Goal: Task Accomplishment & Management: Use online tool/utility

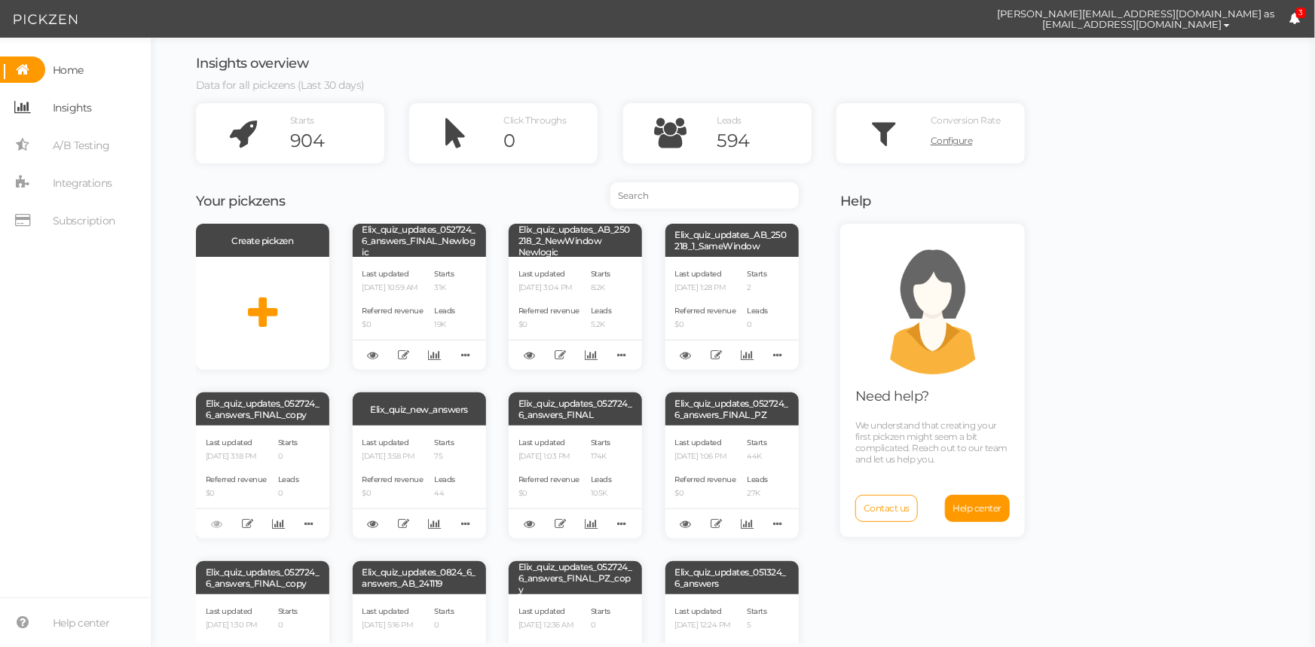
click at [78, 107] on span "Insights" at bounding box center [72, 108] width 39 height 24
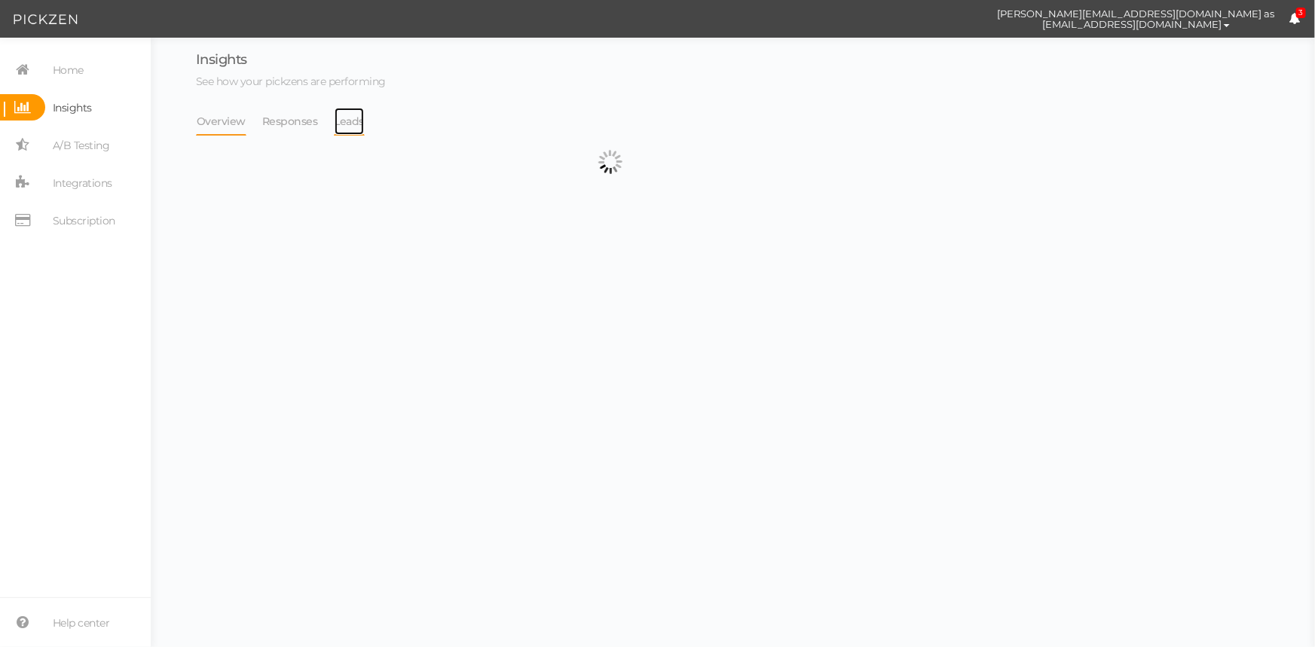
select select "13533"
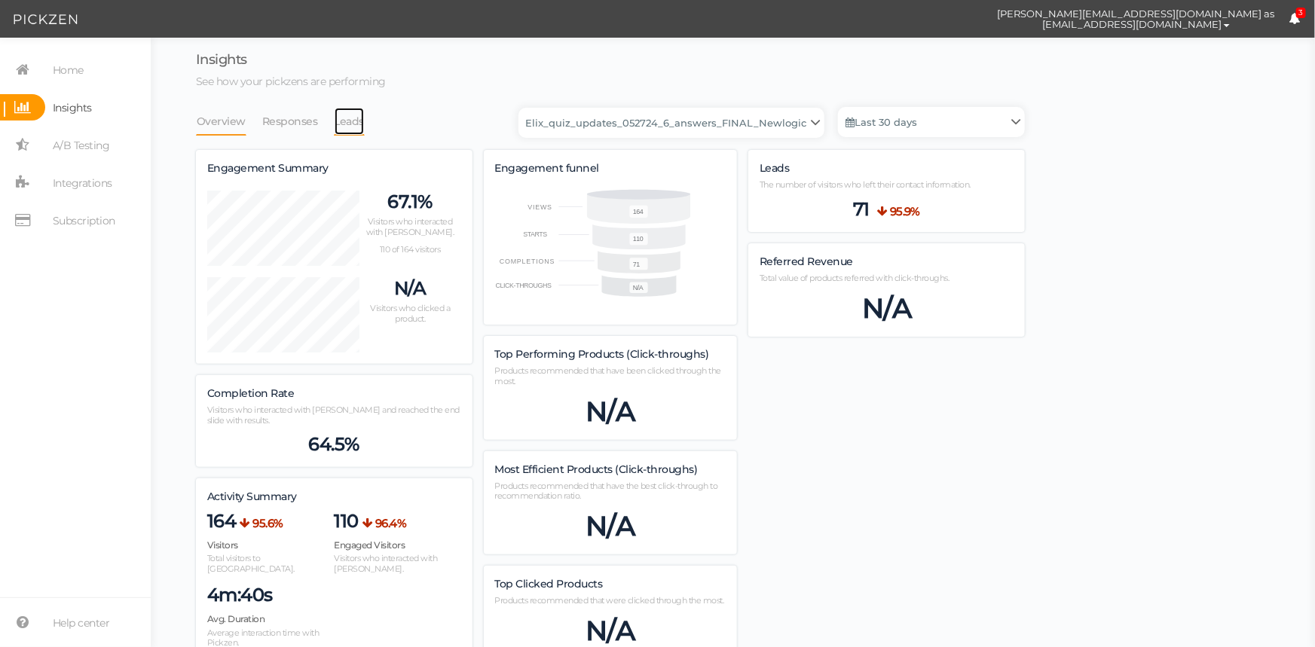
drag, startPoint x: 340, startPoint y: 121, endPoint x: 354, endPoint y: 125, distance: 15.0
click at [340, 121] on link "Leads" at bounding box center [350, 121] width 32 height 29
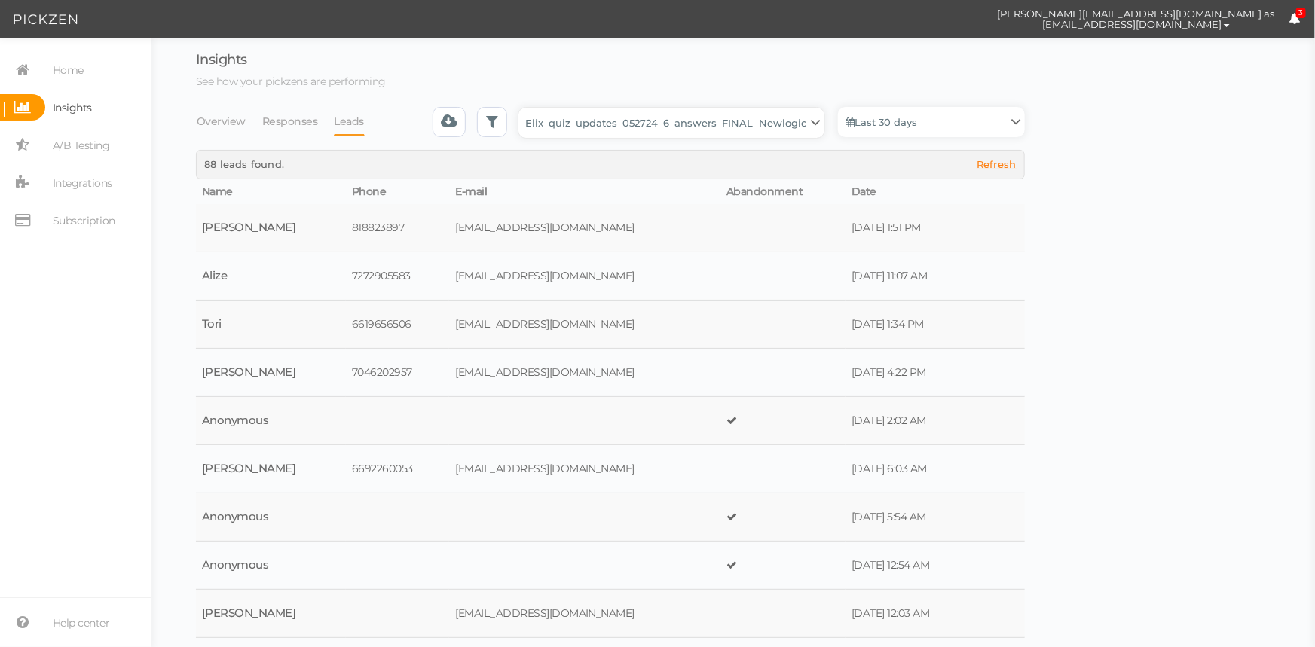
click at [584, 130] on select "Backup_2020010 backup_20200106 Elix Quiz PopUp Elix_quiz Elix_quiz [OLD] Elix_q…" at bounding box center [671, 123] width 306 height 30
select select "4896"
click at [523, 108] on select "Backup_2020010 backup_20200106 Elix Quiz PopUp Elix_quiz Elix_quiz [OLD] Elix_q…" at bounding box center [671, 123] width 306 height 30
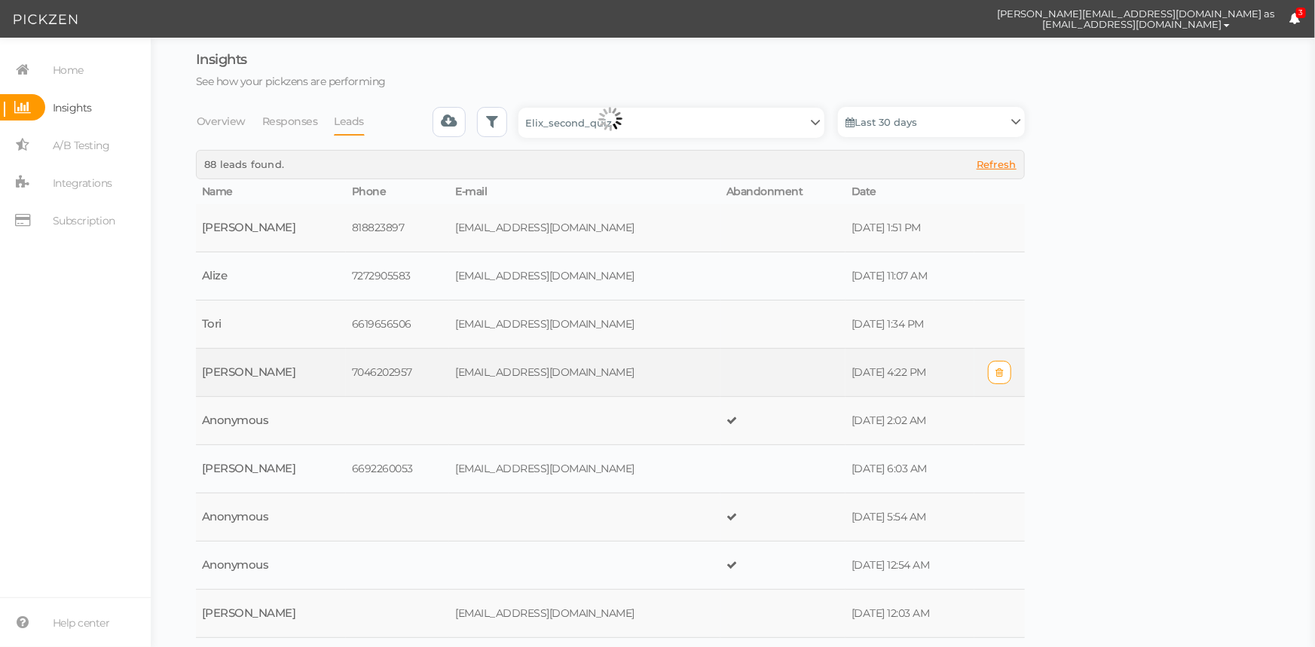
select select "4896"
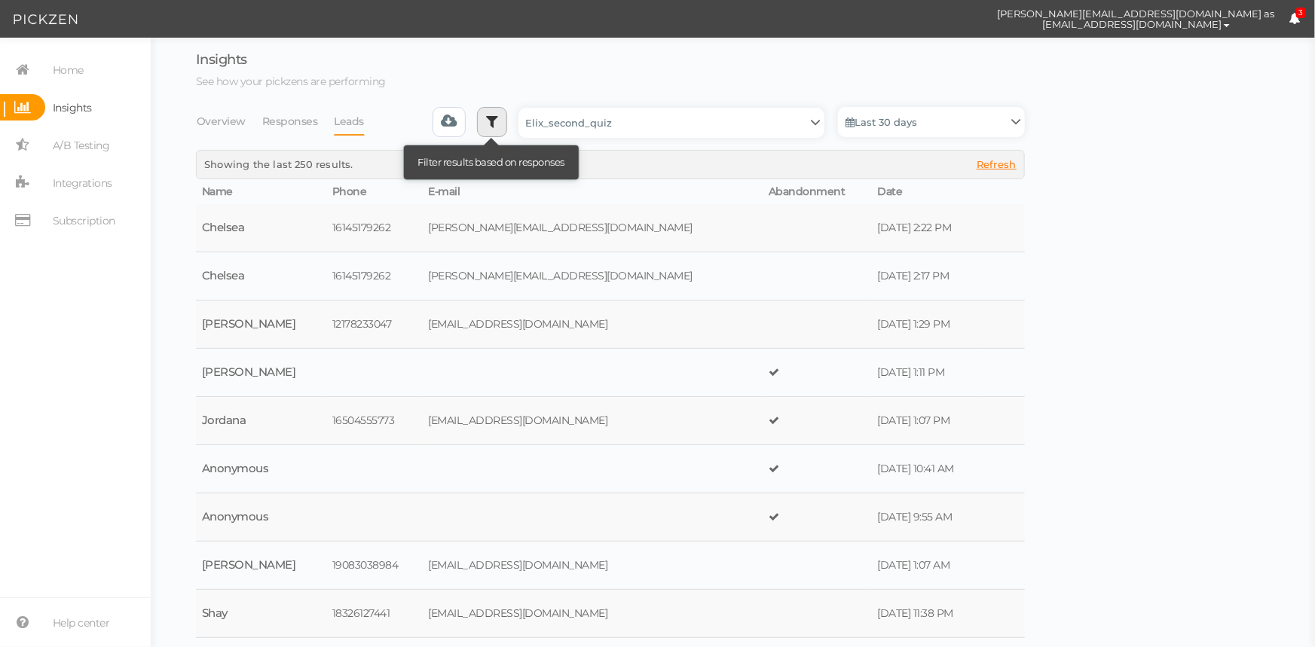
click at [497, 115] on icon at bounding box center [492, 121] width 12 height 15
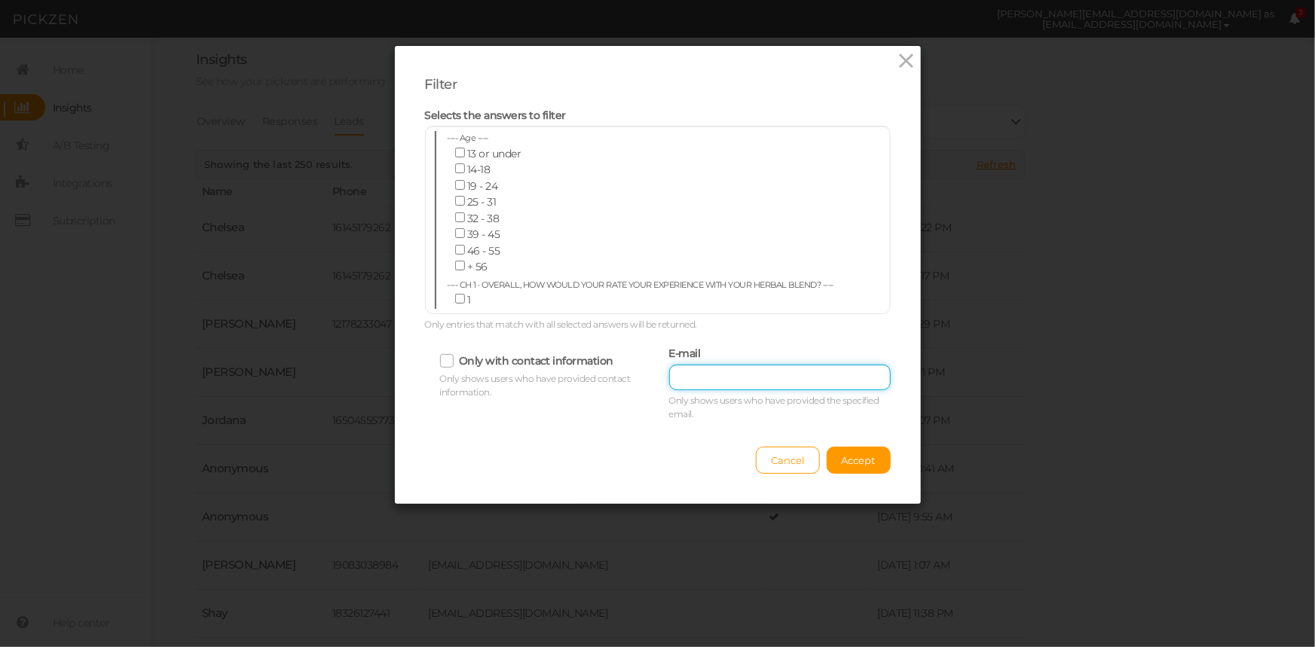
drag, startPoint x: 805, startPoint y: 377, endPoint x: 826, endPoint y: 402, distance: 32.5
click at [805, 380] on input "text" at bounding box center [779, 378] width 221 height 26
paste input "[EMAIL_ADDRESS][DOMAIN_NAME]"
type input "[EMAIL_ADDRESS][DOMAIN_NAME]"
click at [858, 454] on span "Accept" at bounding box center [858, 460] width 34 height 12
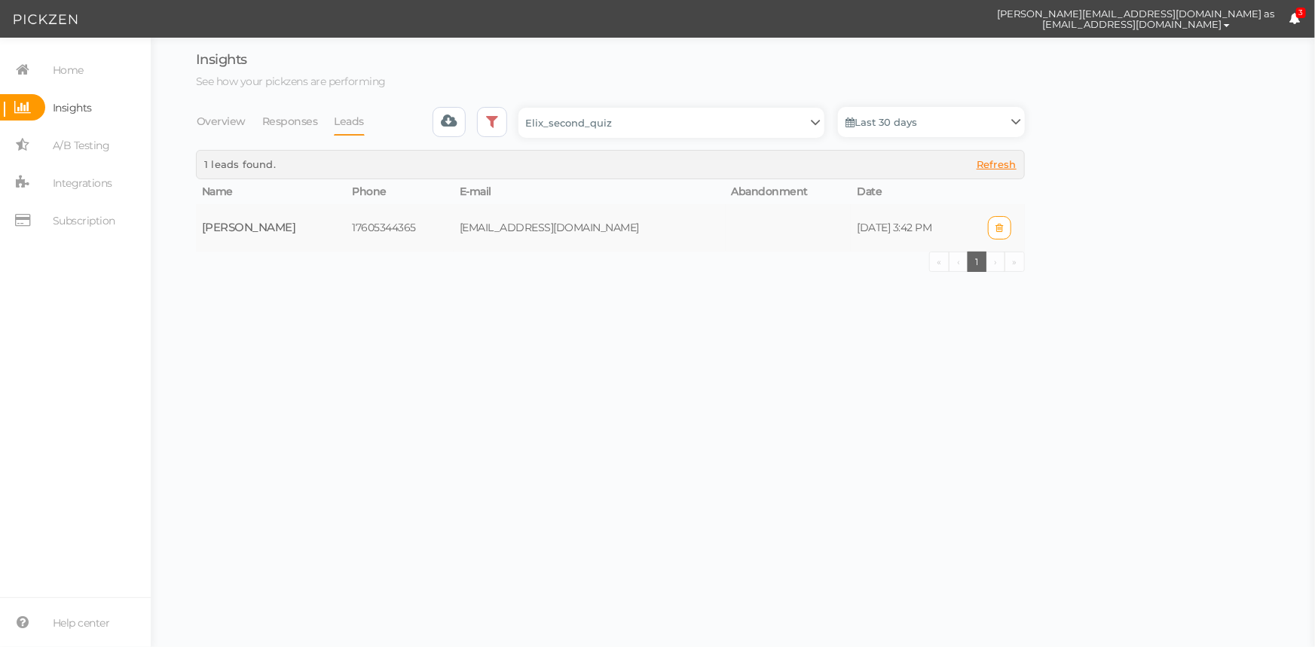
click at [742, 224] on td at bounding box center [788, 227] width 126 height 47
